Goal: Answer question/provide support: Answer question/provide support

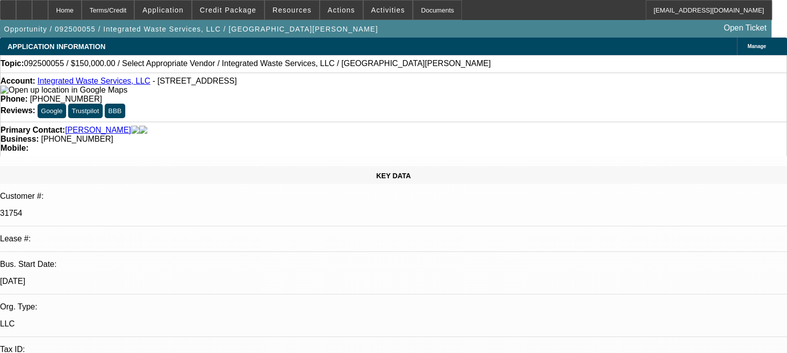
select select "0"
select select "2"
select select "0.1"
select select "4"
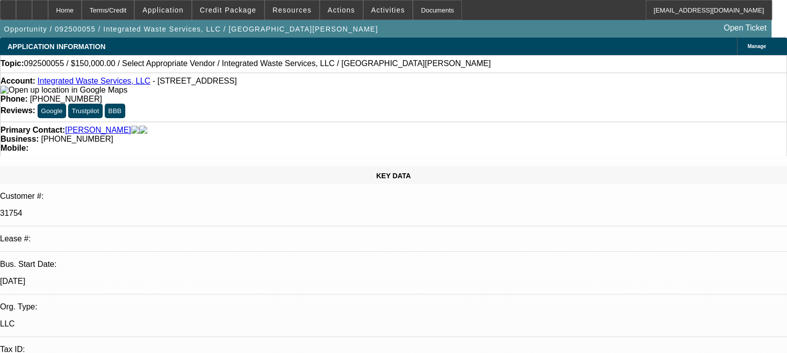
type textarea "S"
type textarea "T"
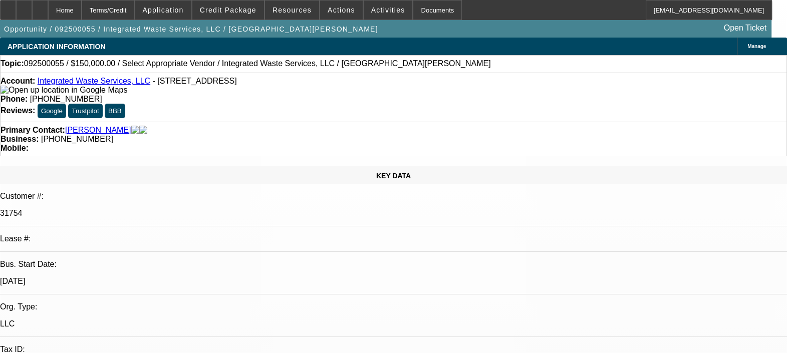
type textarea "CUSTOMER HAS MULTILE SERVICE DEALS WITH US AND NO ISSUES FOUND SO FAR."
radio input "true"
type textarea "CUSTOMER HAS MULTILE SERVICE DEALS WITH US AND NO ISSUES FOUND SO FAR. PAYMENT …"
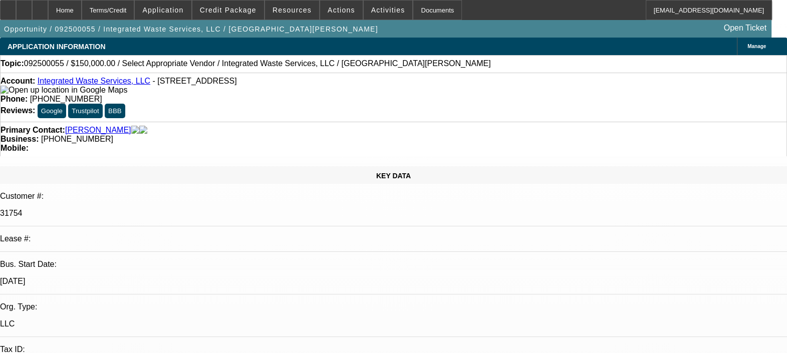
radio input "false"
radio input "true"
select select "0"
select select "2"
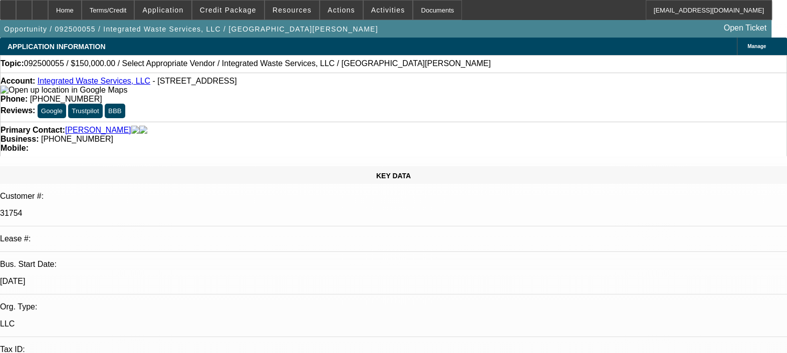
select select "0.1"
select select "1"
select select "2"
select select "4"
